Goal: Ask a question: Ask a question

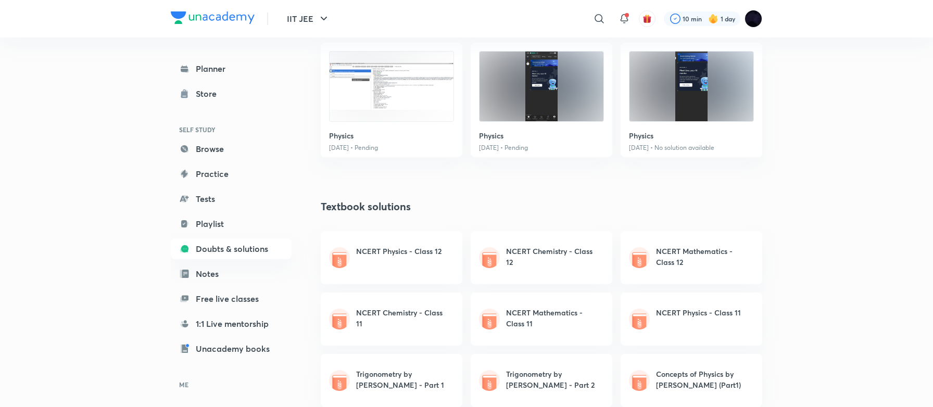
scroll to position [359, 0]
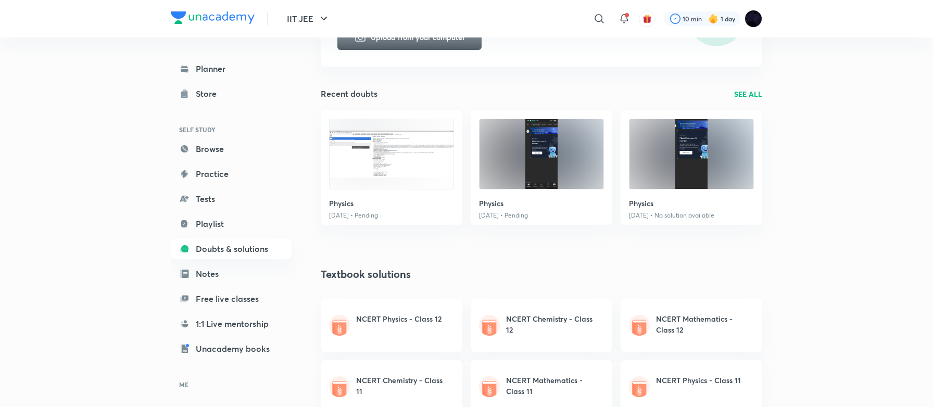
click at [738, 93] on link "SEE ALL" at bounding box center [748, 94] width 28 height 11
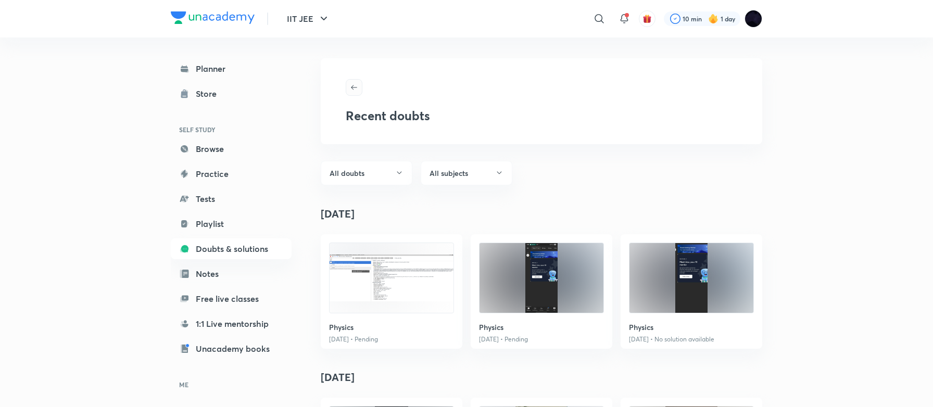
click at [354, 86] on icon "button" at bounding box center [354, 87] width 8 height 8
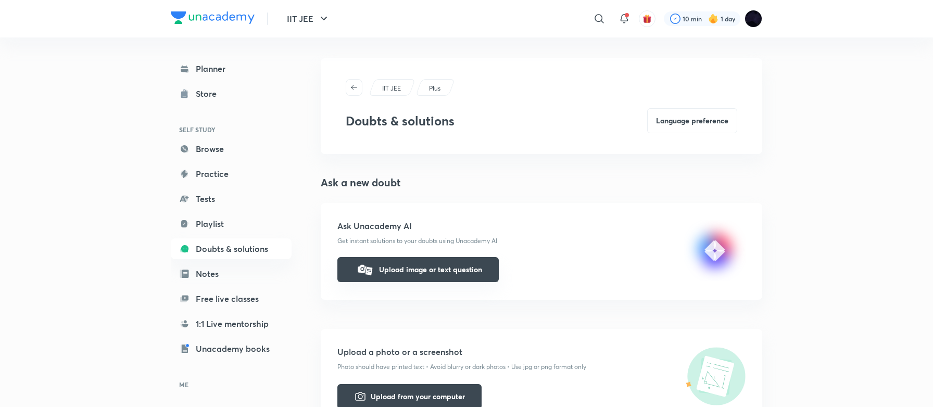
click at [396, 276] on button "Upload image or text question" at bounding box center [417, 269] width 161 height 25
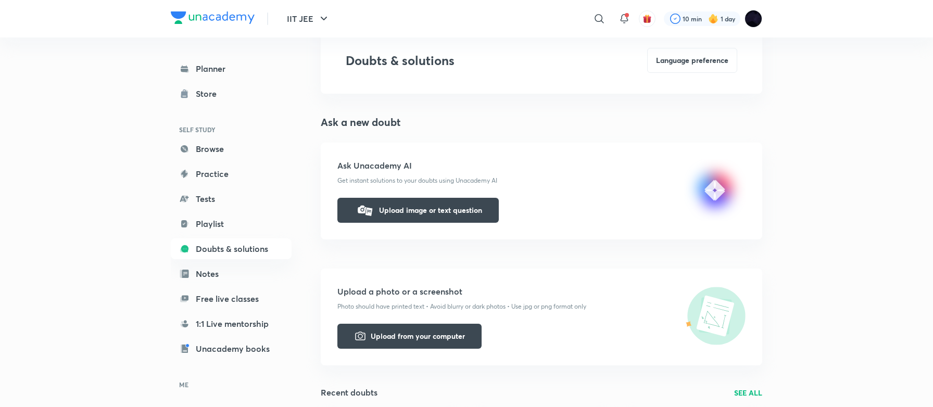
scroll to position [153, 0]
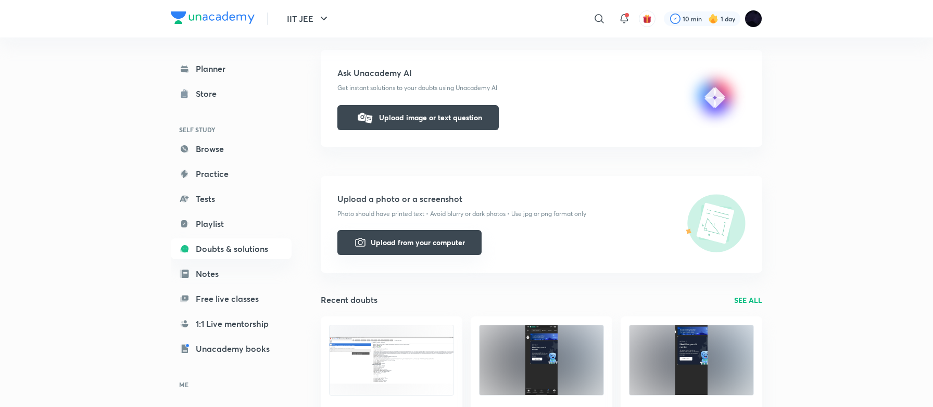
click at [389, 240] on button "Upload from your computer" at bounding box center [409, 242] width 144 height 25
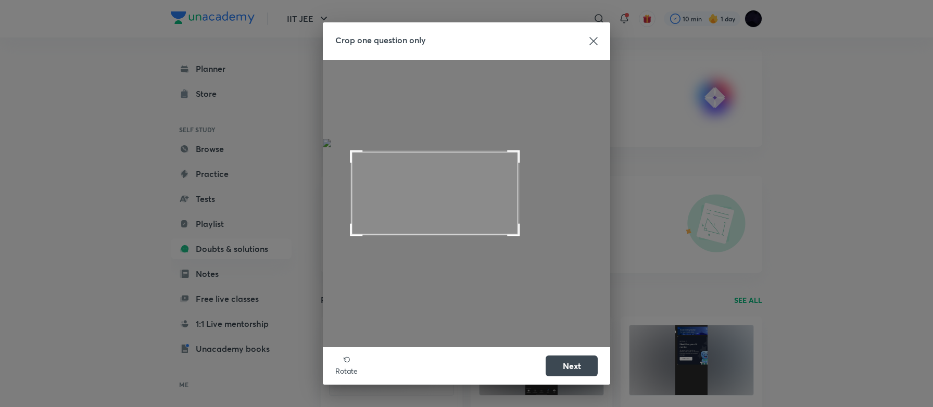
click at [514, 224] on span at bounding box center [513, 230] width 12 height 12
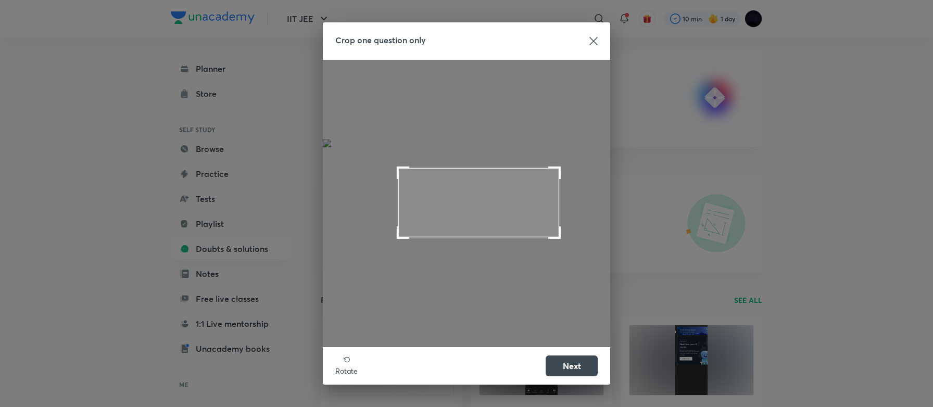
click at [482, 205] on span at bounding box center [478, 202] width 161 height 69
click at [526, 229] on span at bounding box center [525, 229] width 12 height 12
click at [501, 212] on span at bounding box center [477, 201] width 126 height 61
click at [578, 364] on button "Next" at bounding box center [572, 365] width 52 height 21
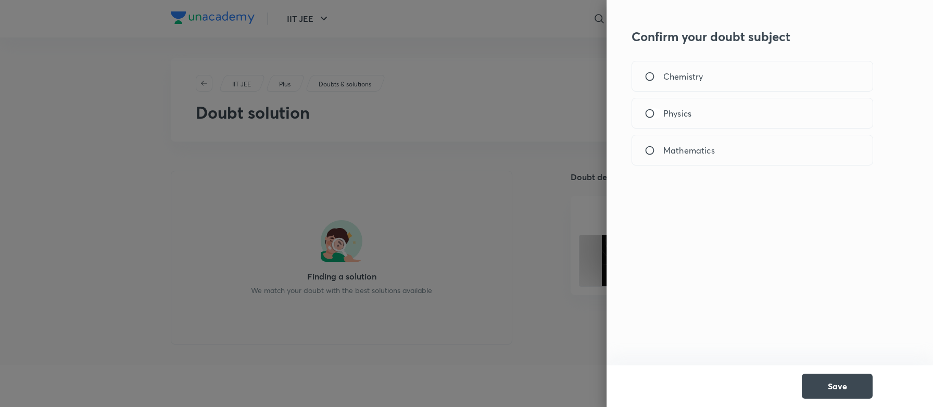
click at [650, 114] on input "Physics" at bounding box center [654, 113] width 19 height 10
radio input "true"
click at [844, 386] on button "Save" at bounding box center [837, 385] width 71 height 25
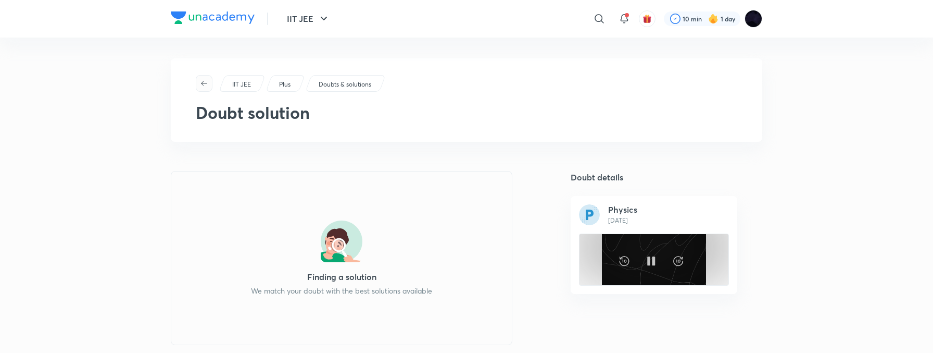
click at [203, 86] on icon "button" at bounding box center [204, 83] width 8 height 8
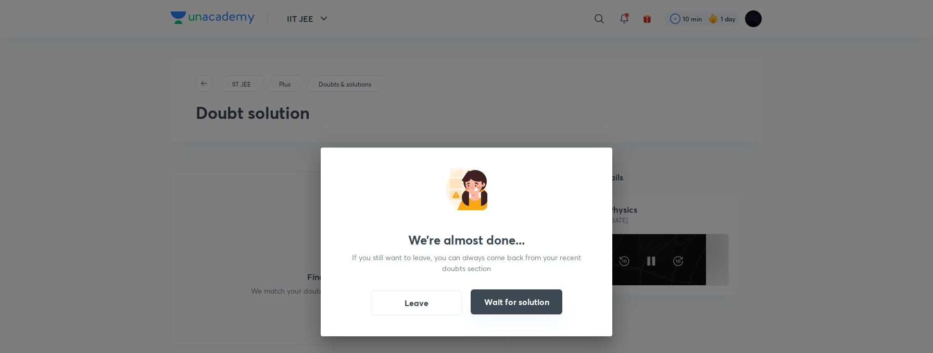
click at [498, 171] on button "Wait for solution" at bounding box center [517, 301] width 92 height 25
